Goal: Task Accomplishment & Management: Manage account settings

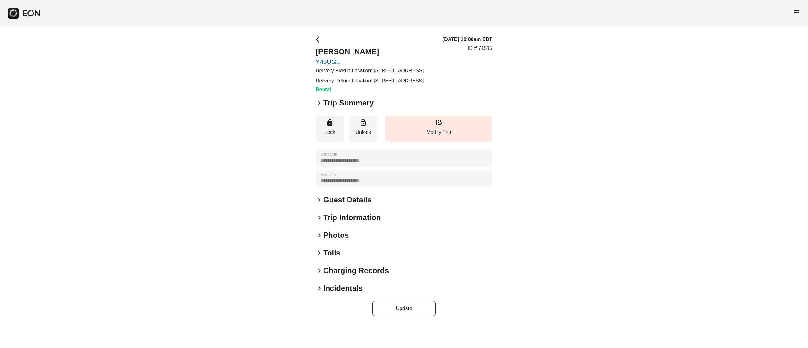
click at [337, 244] on div "**********" at bounding box center [404, 176] width 177 height 280
click at [337, 240] on h2 "Photos" at bounding box center [336, 235] width 26 height 10
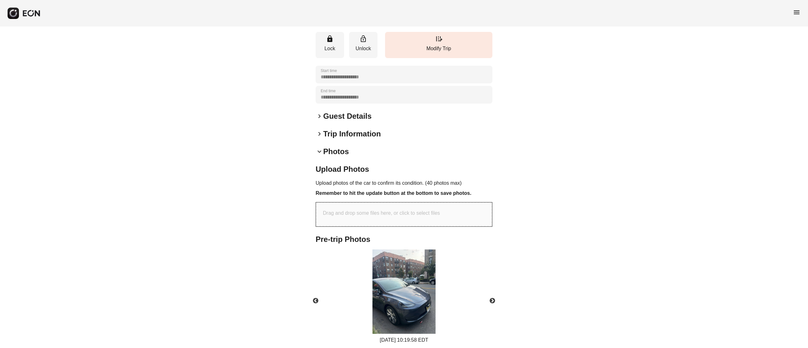
scroll to position [126, 0]
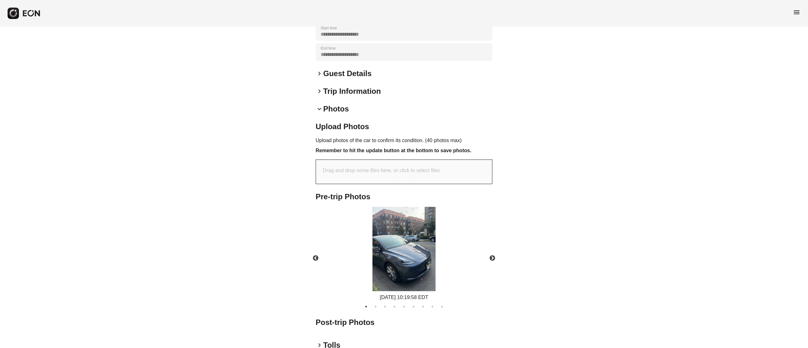
click at [408, 243] on img at bounding box center [404, 249] width 63 height 84
click at [409, 259] on img at bounding box center [404, 249] width 63 height 84
click at [409, 262] on img at bounding box center [404, 249] width 63 height 84
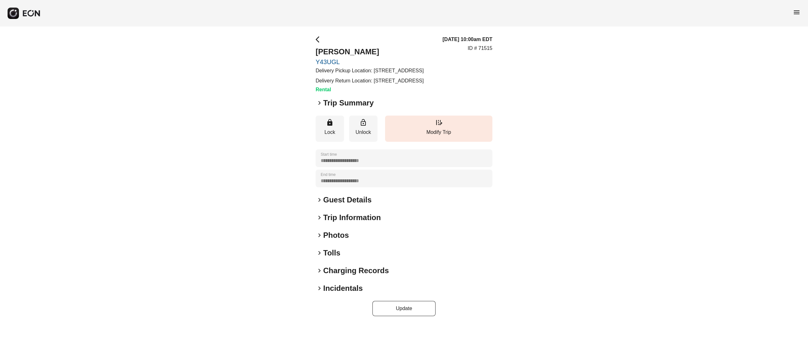
click at [344, 240] on h2 "Photos" at bounding box center [336, 235] width 26 height 10
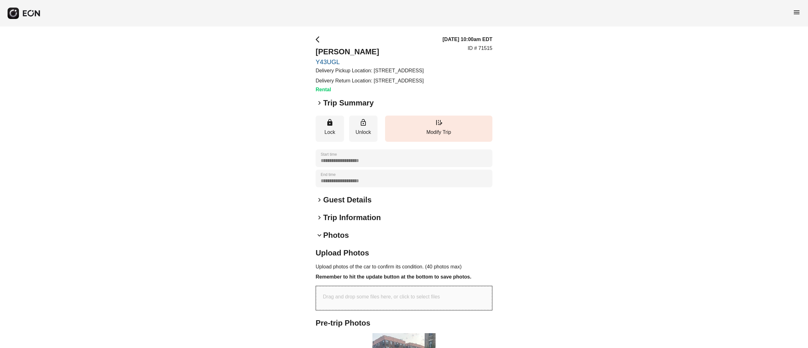
scroll to position [210, 0]
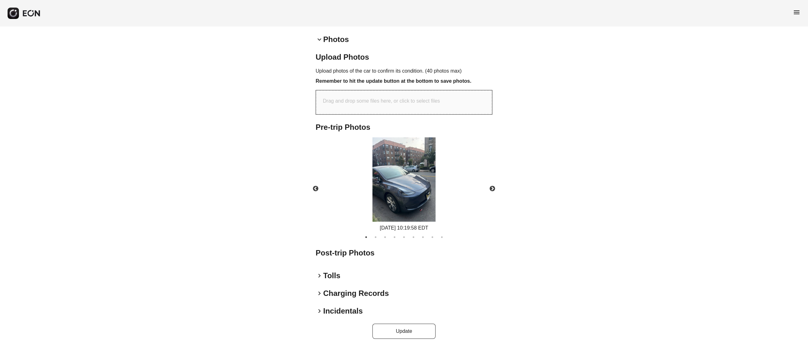
click at [403, 188] on img at bounding box center [404, 179] width 63 height 84
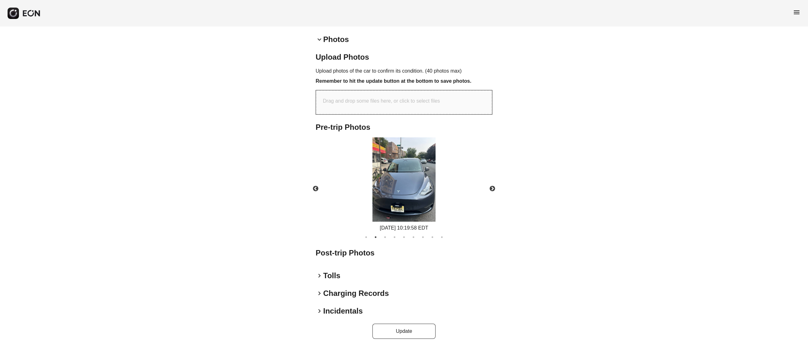
click at [407, 150] on img at bounding box center [404, 179] width 63 height 84
click at [407, 160] on img at bounding box center [404, 179] width 63 height 84
click at [418, 189] on img at bounding box center [404, 179] width 63 height 84
click at [411, 168] on img at bounding box center [404, 179] width 63 height 84
click at [413, 177] on img at bounding box center [404, 179] width 63 height 84
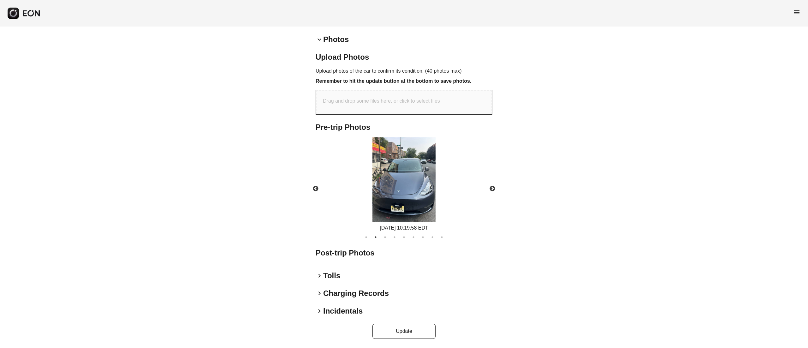
click at [403, 152] on img at bounding box center [404, 179] width 63 height 84
click at [406, 157] on img at bounding box center [404, 179] width 63 height 84
click at [407, 165] on img at bounding box center [404, 179] width 63 height 84
click at [407, 176] on img at bounding box center [404, 179] width 63 height 84
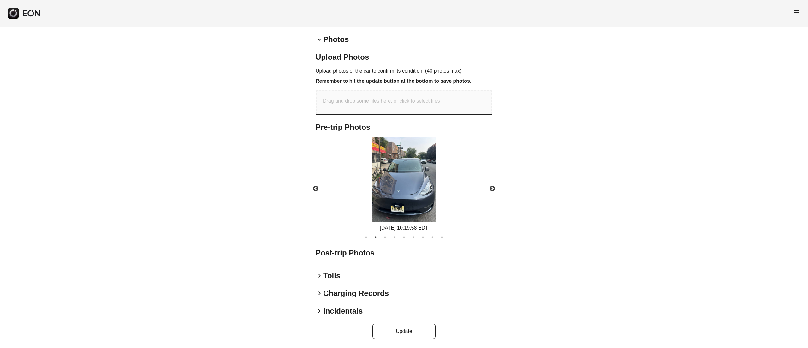
click at [407, 176] on img at bounding box center [404, 179] width 63 height 84
drag, startPoint x: 408, startPoint y: 176, endPoint x: 415, endPoint y: 174, distance: 6.8
click at [411, 175] on img at bounding box center [404, 179] width 63 height 84
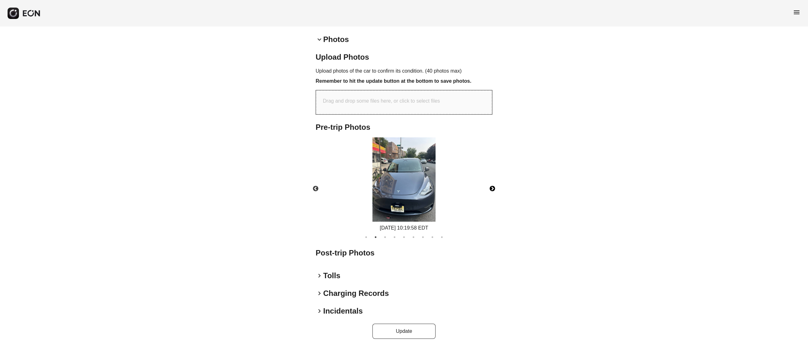
click at [490, 183] on button "Next" at bounding box center [493, 189] width 22 height 22
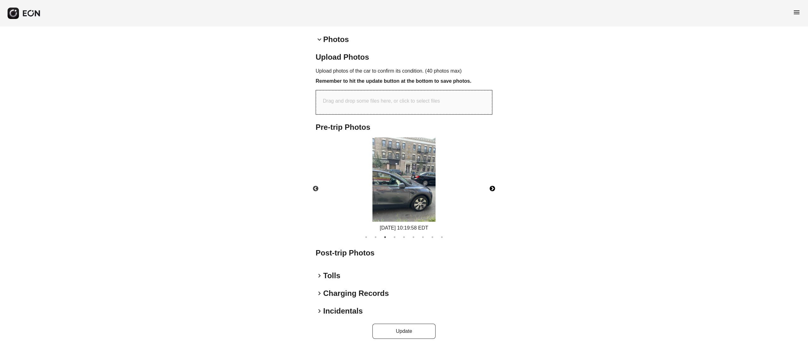
click at [388, 158] on img at bounding box center [404, 179] width 63 height 84
click at [402, 167] on img at bounding box center [404, 179] width 63 height 84
click at [488, 189] on button "Next" at bounding box center [493, 189] width 22 height 22
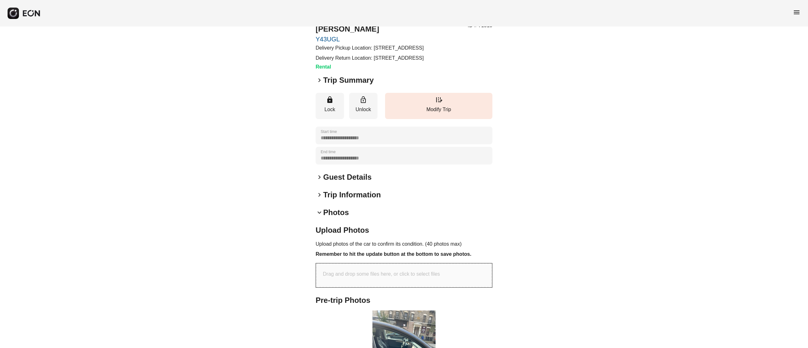
scroll to position [0, 0]
